Goal: Find specific page/section: Find specific page/section

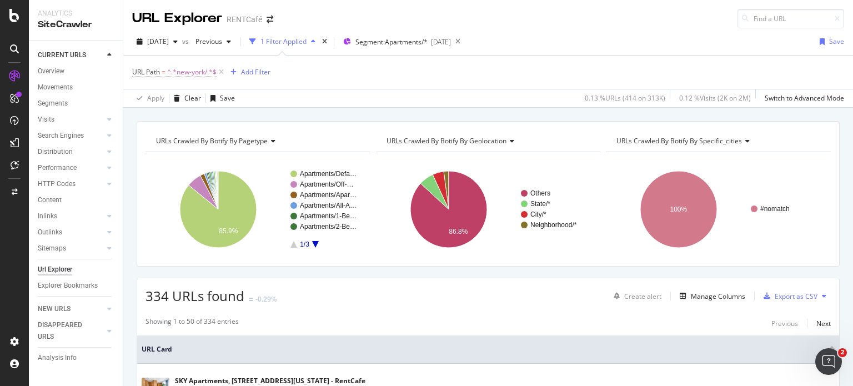
drag, startPoint x: 579, startPoint y: 304, endPoint x: 454, endPoint y: -12, distance: 340.0
click at [189, 75] on span "^.*new-york/.*$" at bounding box center [191, 72] width 49 height 16
click at [188, 115] on input "new-[GEOGRAPHIC_DATA]/" at bounding box center [194, 118] width 105 height 18
click at [155, 141] on div "Cancel" at bounding box center [161, 140] width 21 height 9
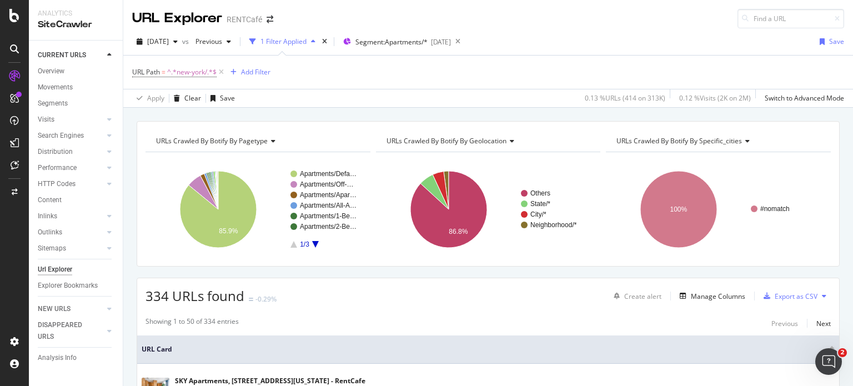
click at [224, 72] on icon at bounding box center [221, 72] width 9 height 11
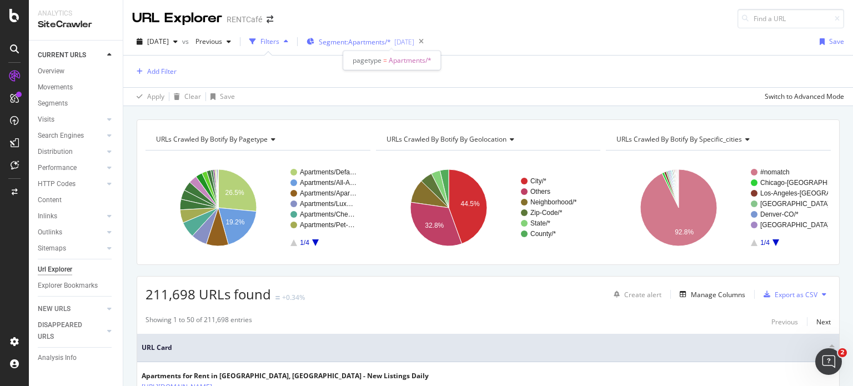
click at [380, 43] on span "Segment: Apartments/*" at bounding box center [355, 41] width 72 height 9
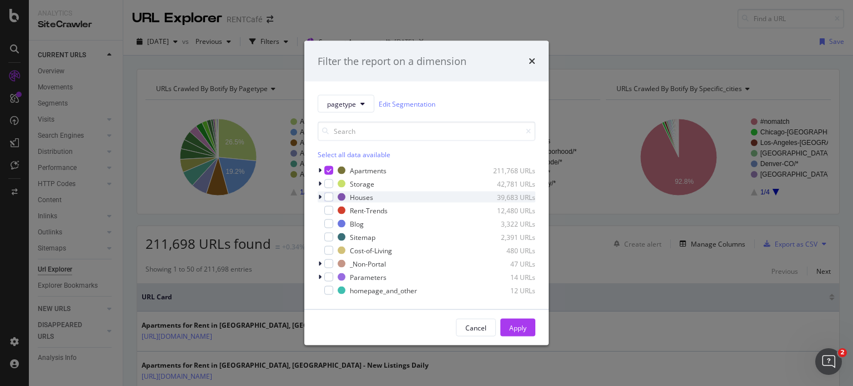
click at [320, 196] on icon "modal" at bounding box center [319, 197] width 3 height 7
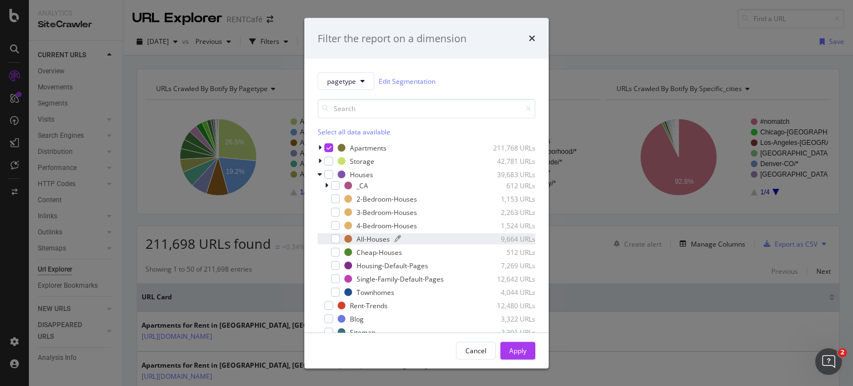
click at [367, 238] on div "All-Houses" at bounding box center [372, 238] width 33 height 9
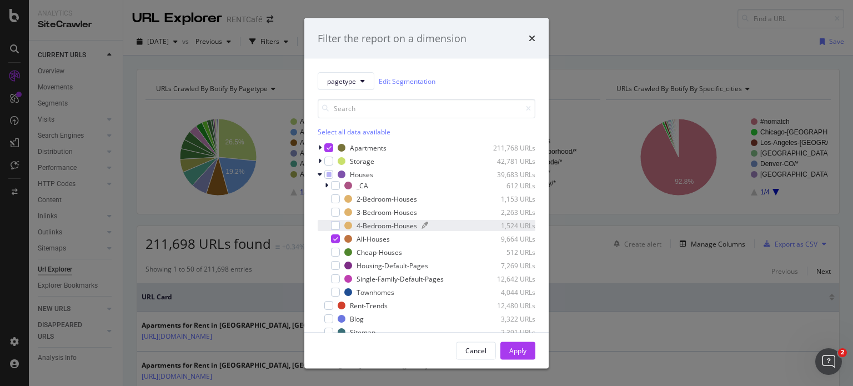
click at [374, 226] on div "4-Bedroom-Houses" at bounding box center [386, 224] width 61 height 9
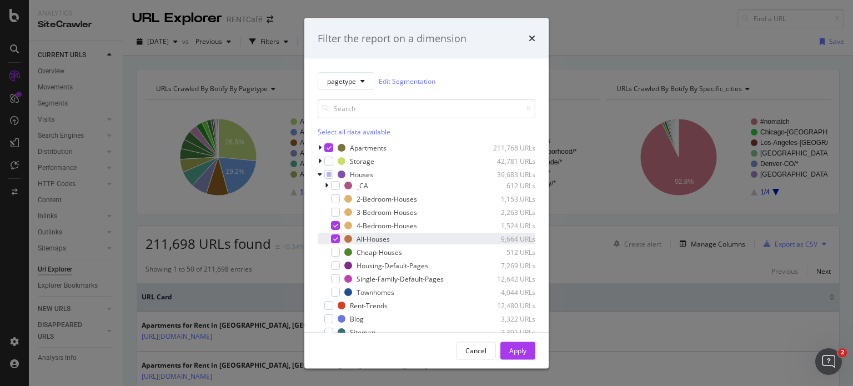
click at [335, 236] on icon "modal" at bounding box center [335, 239] width 5 height 6
click at [525, 345] on div "Apply" at bounding box center [517, 350] width 17 height 17
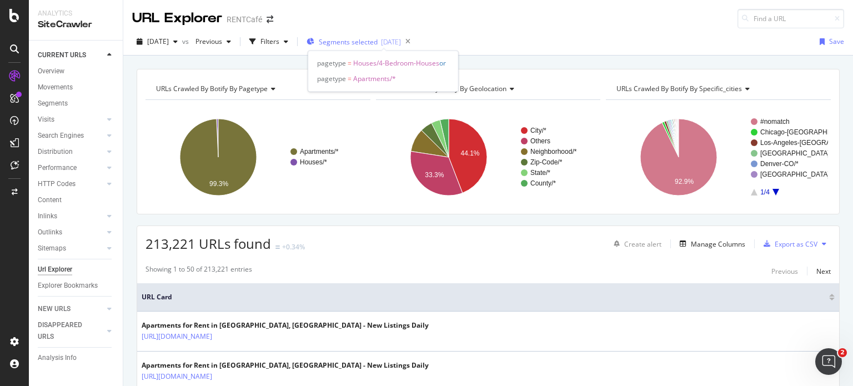
click at [365, 43] on span "Segments selected" at bounding box center [348, 41] width 59 height 9
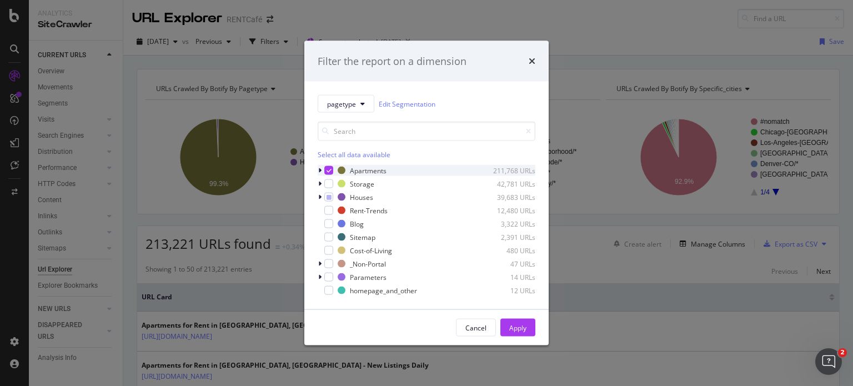
click at [331, 166] on div "modal" at bounding box center [328, 170] width 9 height 9
click at [320, 196] on icon "modal" at bounding box center [319, 197] width 3 height 7
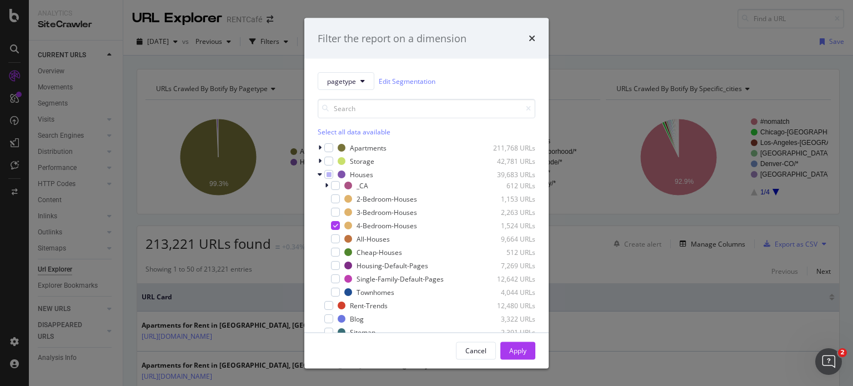
click at [520, 350] on div "Apply" at bounding box center [517, 349] width 17 height 9
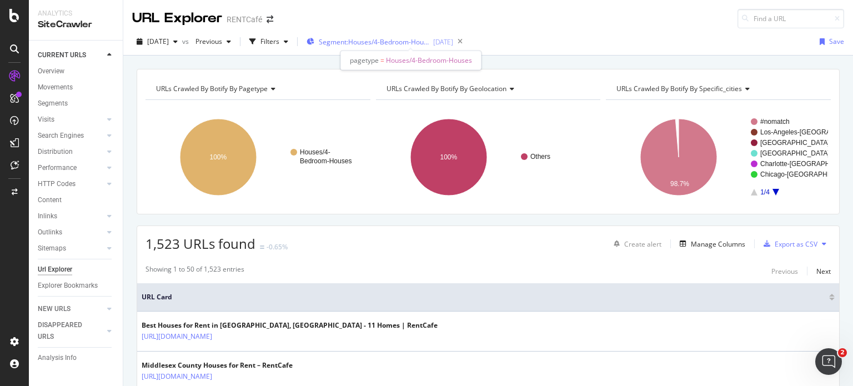
click at [385, 43] on span "Segment: Houses/4-Bedroom-Houses" at bounding box center [374, 41] width 111 height 9
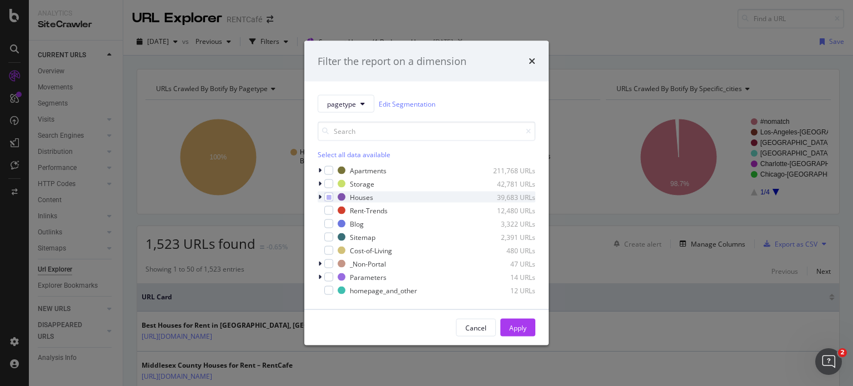
click at [318, 195] on div "modal" at bounding box center [321, 197] width 7 height 11
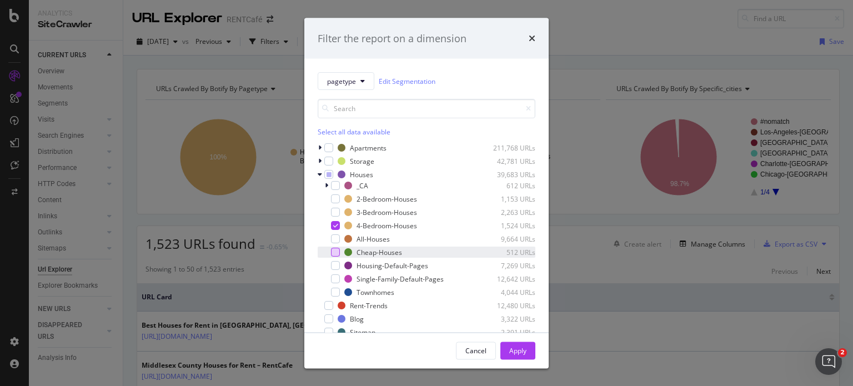
click at [337, 253] on div "modal" at bounding box center [335, 252] width 9 height 9
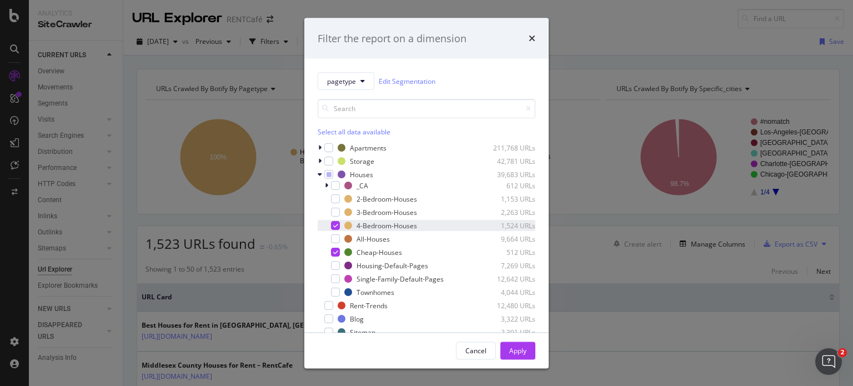
click at [333, 226] on icon "modal" at bounding box center [335, 226] width 5 height 6
click at [522, 349] on div "Apply" at bounding box center [517, 349] width 17 height 9
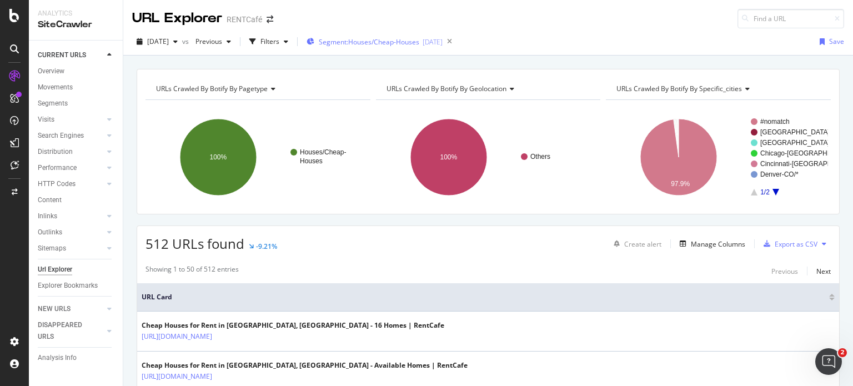
click at [404, 38] on span "Segment: Houses/Cheap-Houses" at bounding box center [369, 41] width 101 height 9
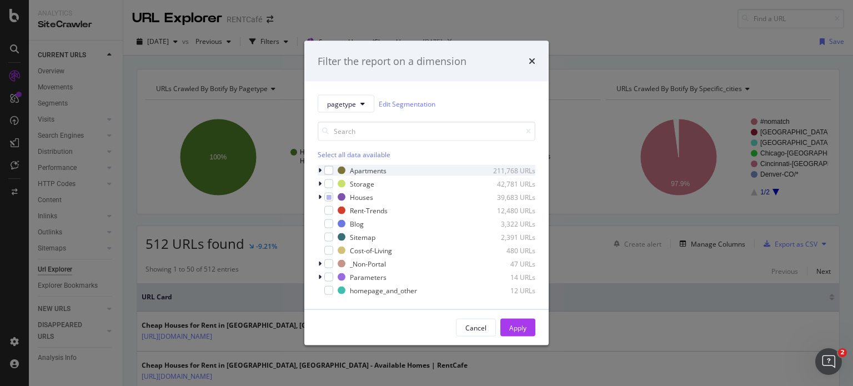
click at [320, 174] on div "modal" at bounding box center [321, 170] width 7 height 11
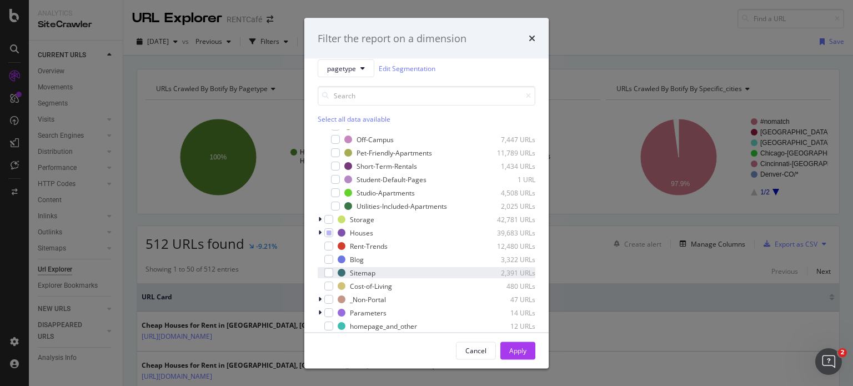
scroll to position [24, 0]
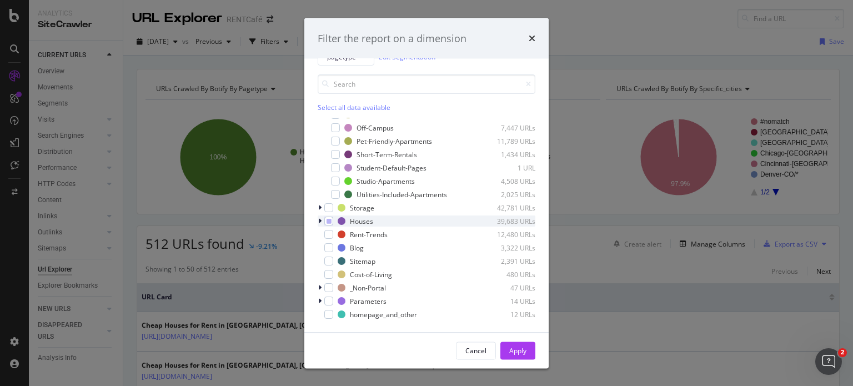
click at [320, 223] on icon "modal" at bounding box center [319, 221] width 3 height 7
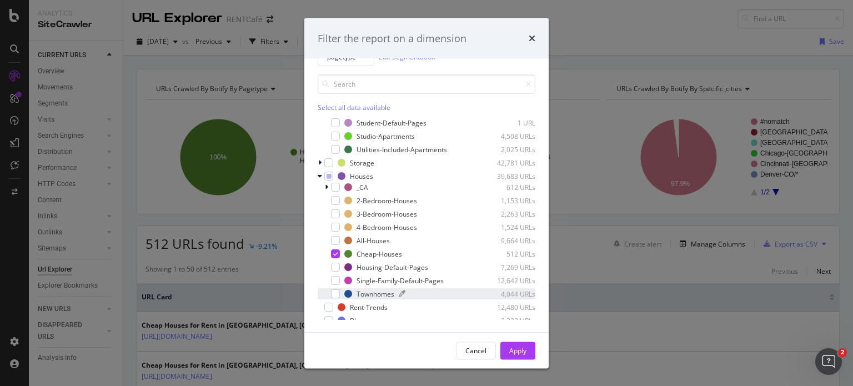
scroll to position [275, 0]
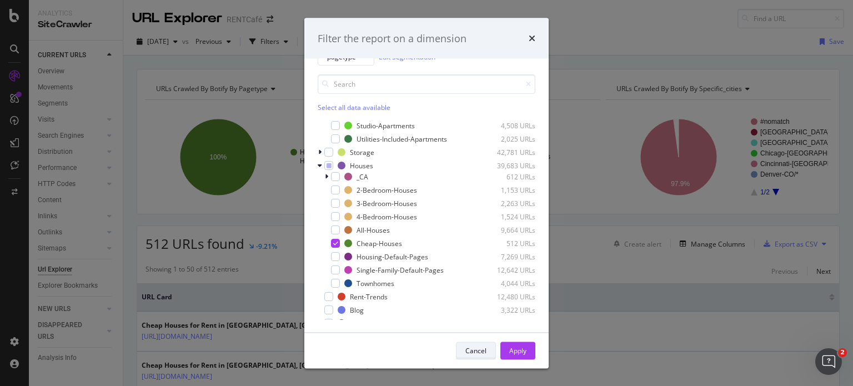
click at [471, 343] on div "Cancel" at bounding box center [475, 351] width 21 height 16
